Goal: Communication & Community: Answer question/provide support

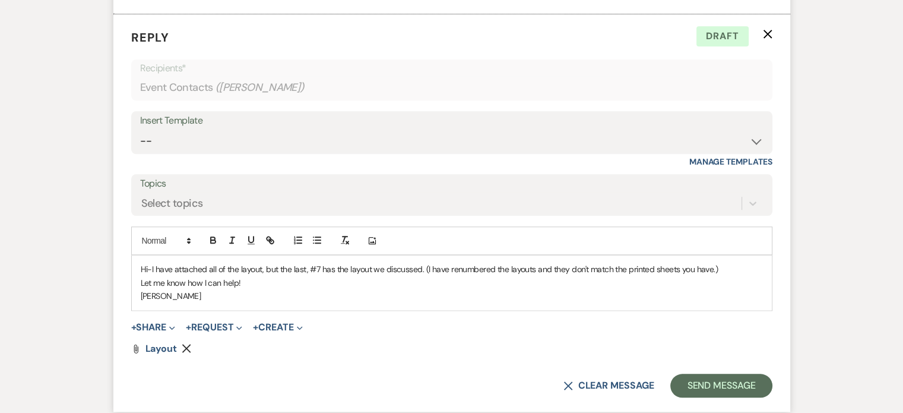
scroll to position [1308, 0]
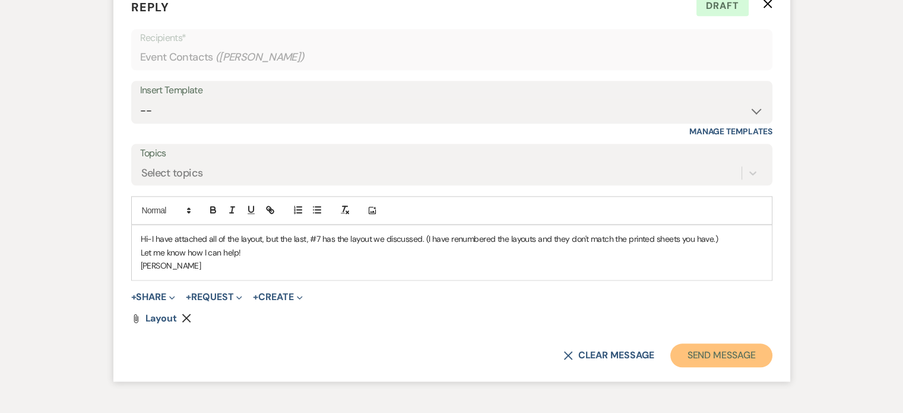
click at [688, 350] on button "Send Message" at bounding box center [722, 355] width 102 height 24
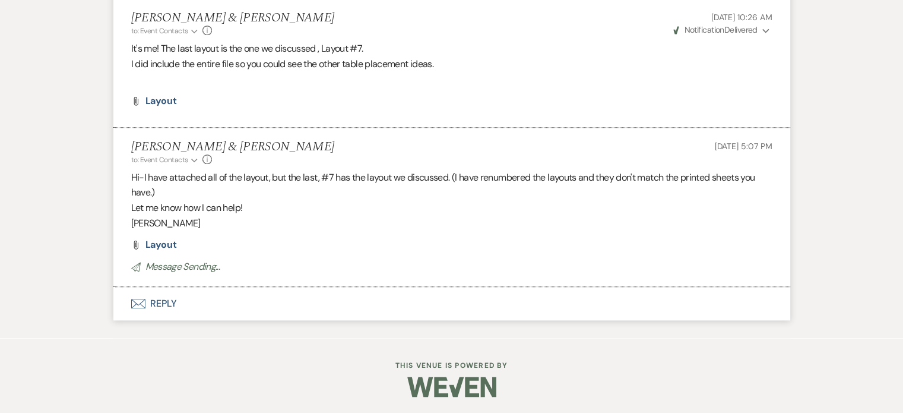
scroll to position [1149, 0]
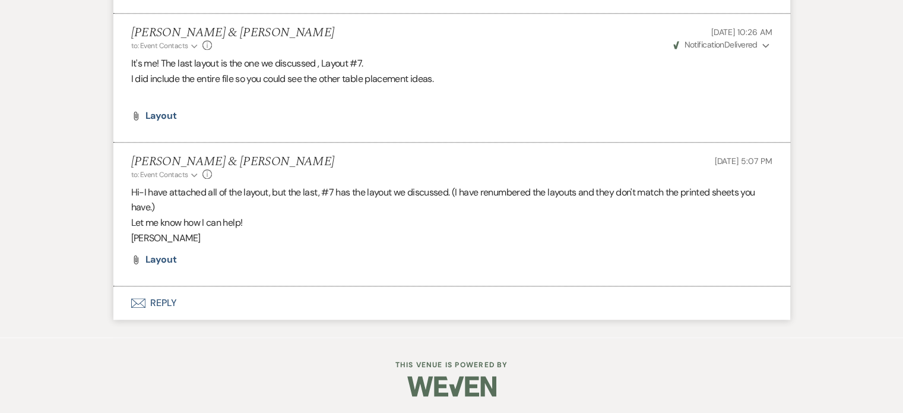
click at [132, 299] on icon "Envelope" at bounding box center [138, 303] width 14 height 10
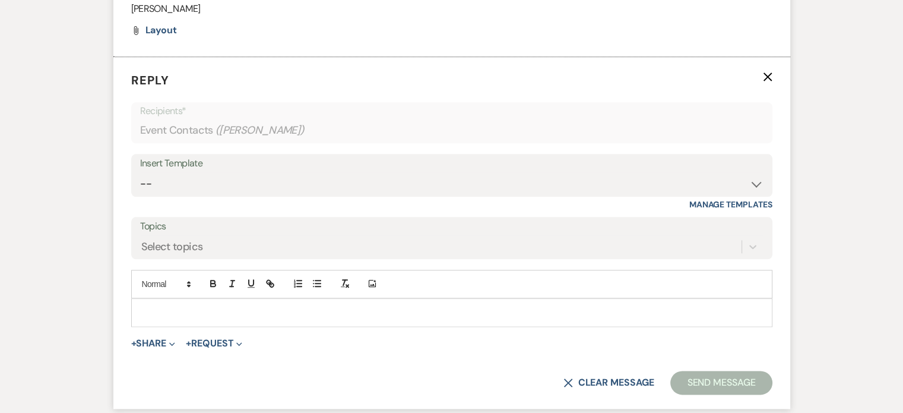
scroll to position [1403, 0]
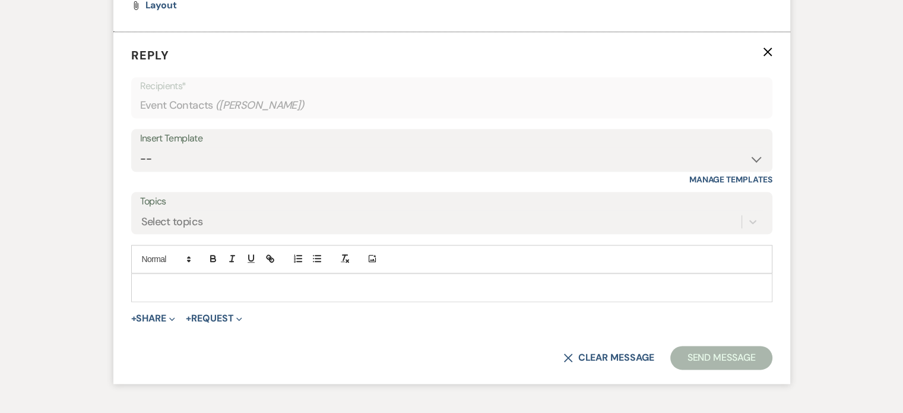
click at [168, 282] on p at bounding box center [452, 287] width 622 height 13
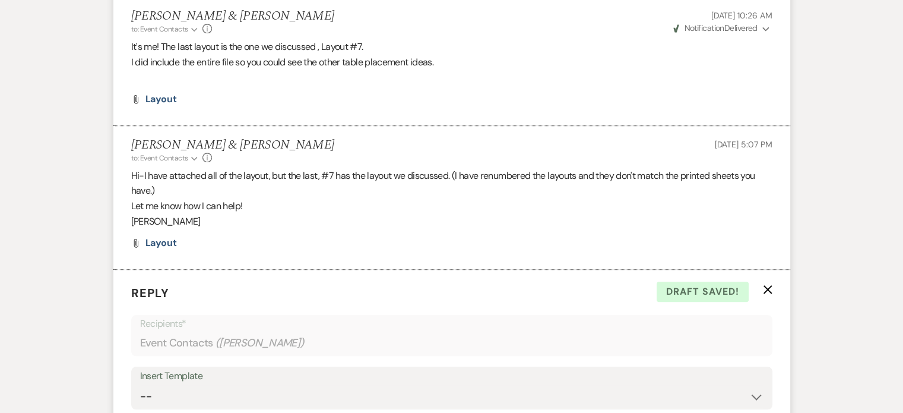
scroll to position [1145, 0]
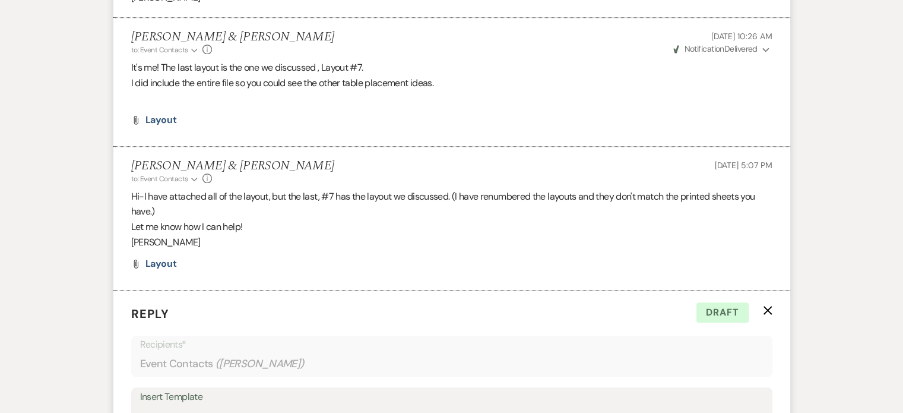
click at [485, 225] on p "Let me know how I can help!" at bounding box center [451, 226] width 641 height 15
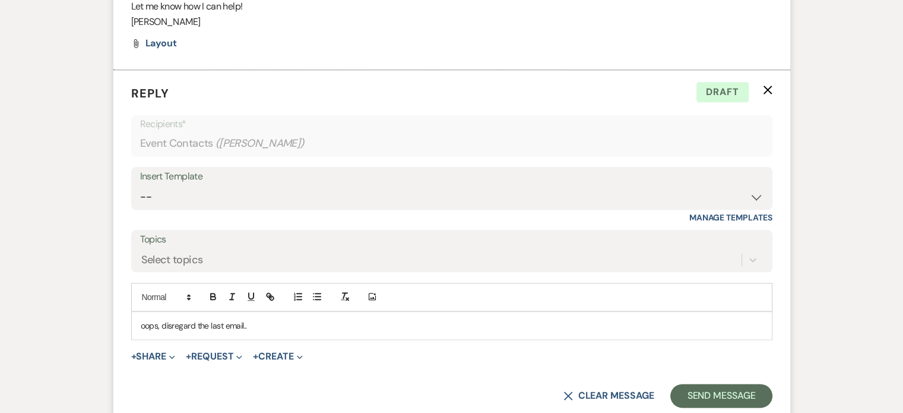
scroll to position [1366, 0]
click at [697, 390] on button "Send Message" at bounding box center [722, 395] width 102 height 24
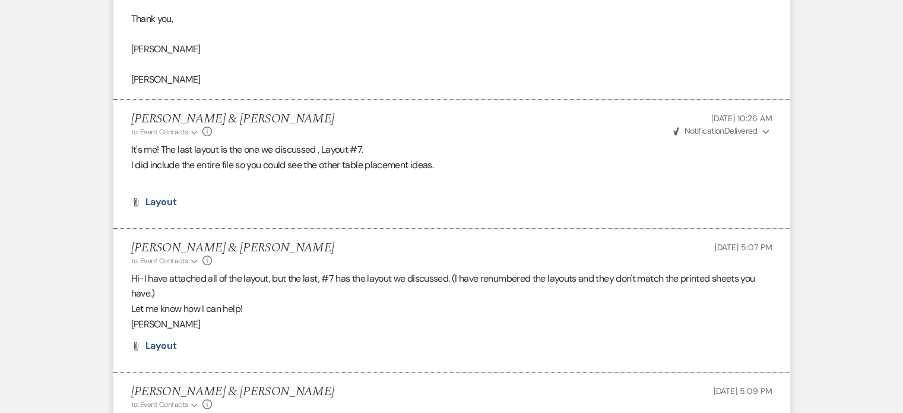
scroll to position [1064, 0]
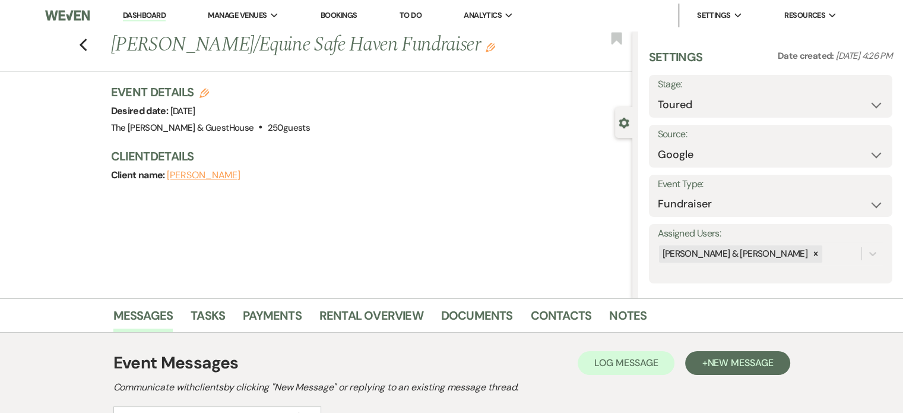
scroll to position [220, 0]
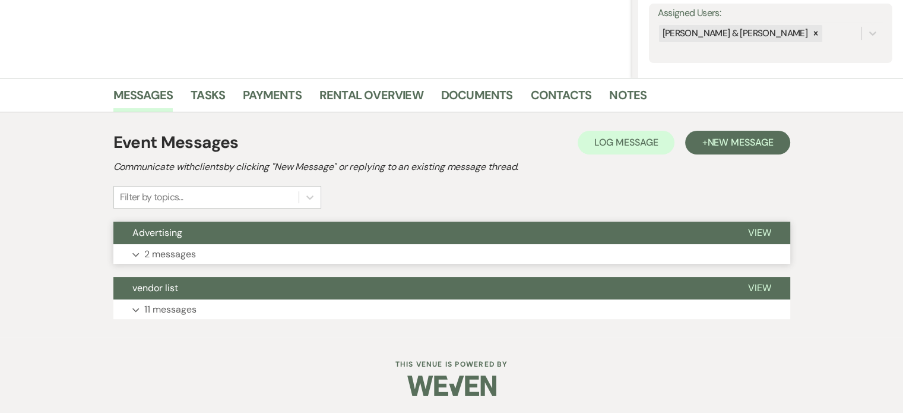
click at [137, 249] on button "Expand 2 messages" at bounding box center [451, 254] width 677 height 20
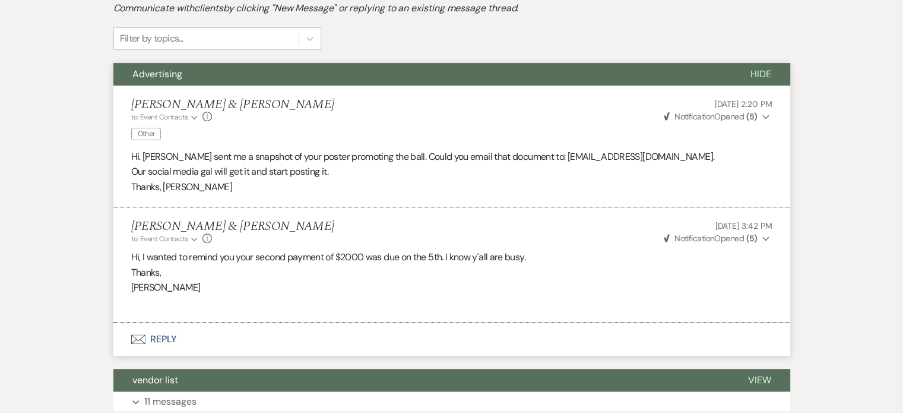
scroll to position [457, 0]
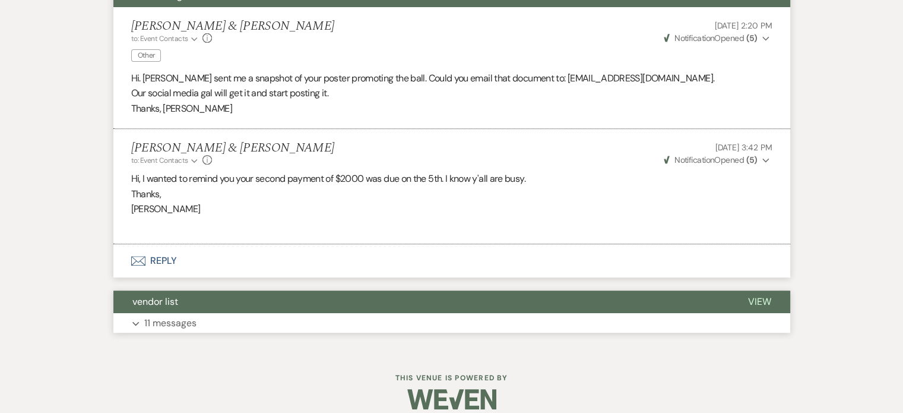
click at [162, 299] on span "vendor list" at bounding box center [155, 301] width 46 height 12
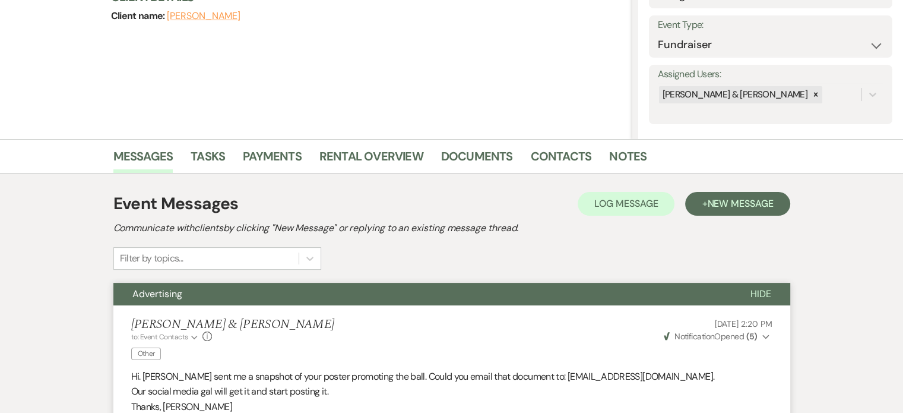
scroll to position [0, 0]
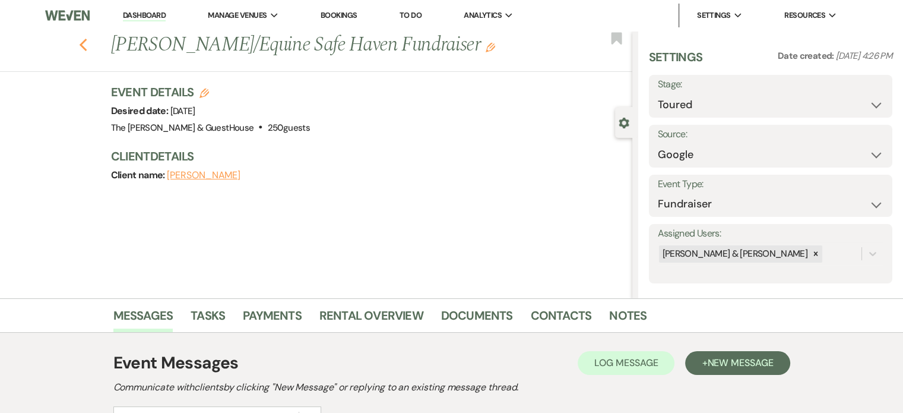
click at [88, 52] on icon "Previous" at bounding box center [83, 45] width 9 height 14
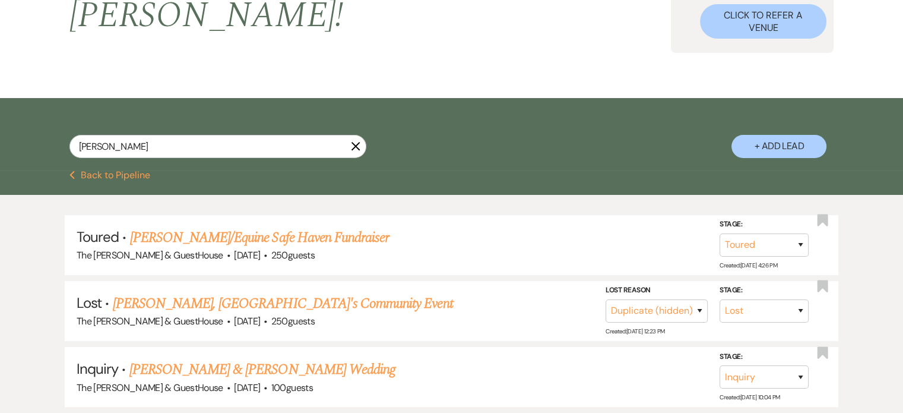
click at [354, 141] on icon "X" at bounding box center [356, 146] width 10 height 10
